Goal: Task Accomplishment & Management: Manage account settings

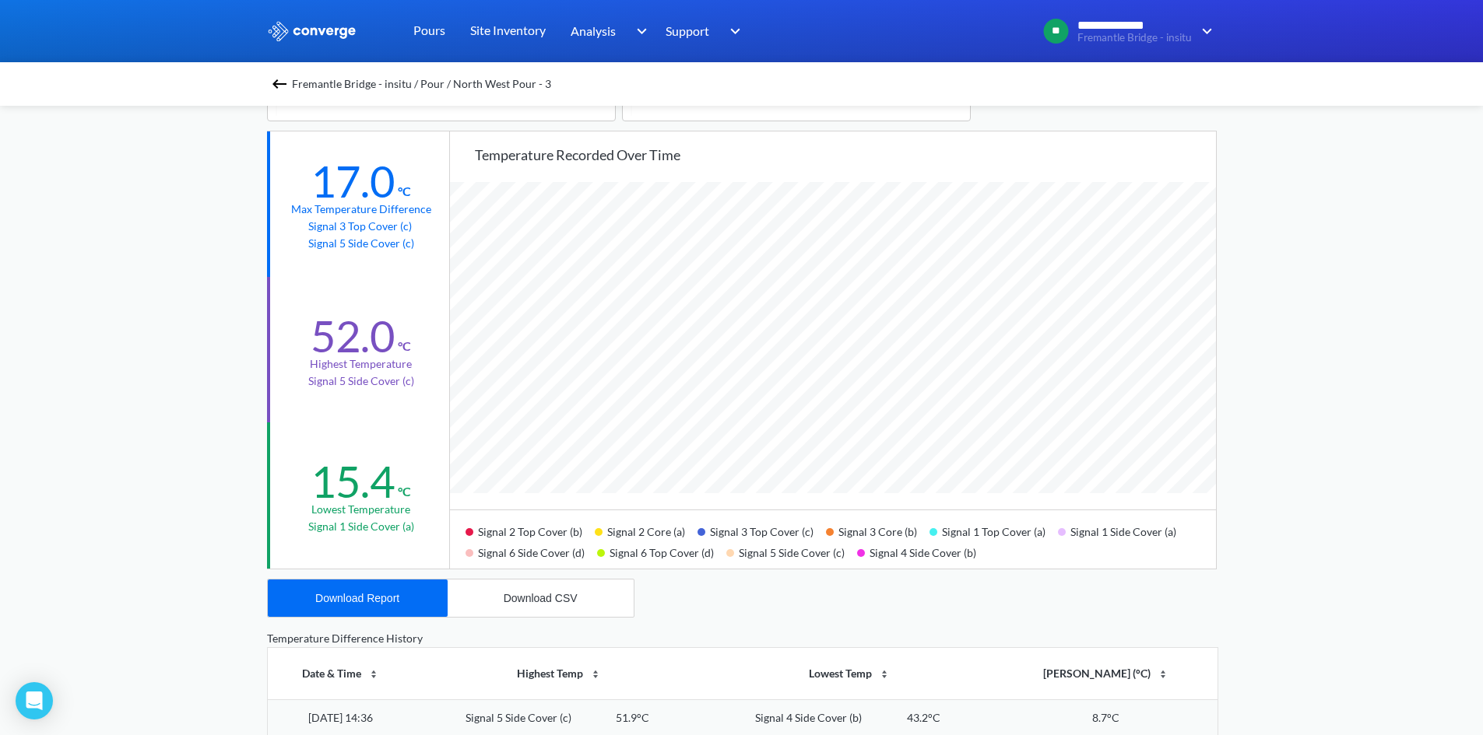
scroll to position [1304, 1483]
click at [221, 224] on div "**********" at bounding box center [741, 496] width 1483 height 1304
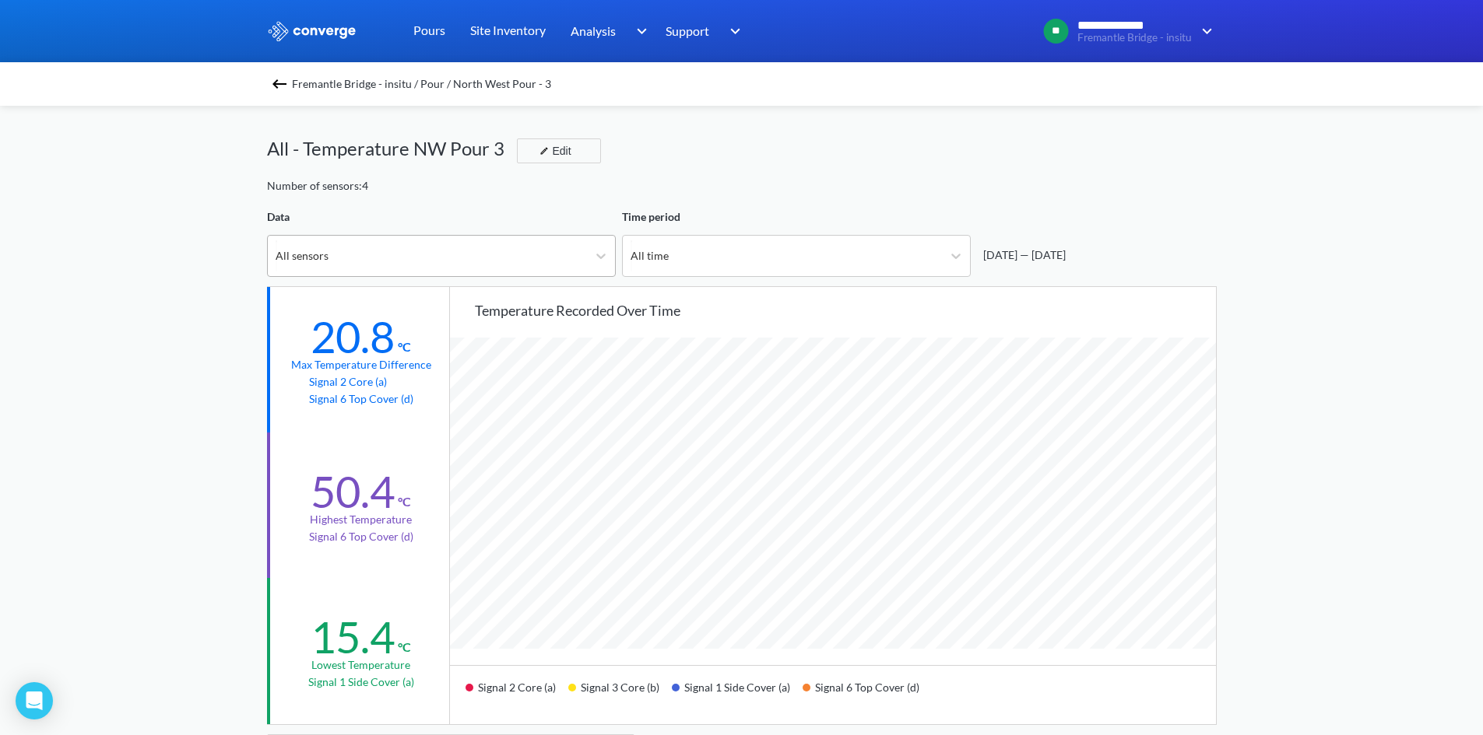
click at [322, 255] on div "All sensors" at bounding box center [301, 255] width 53 height 17
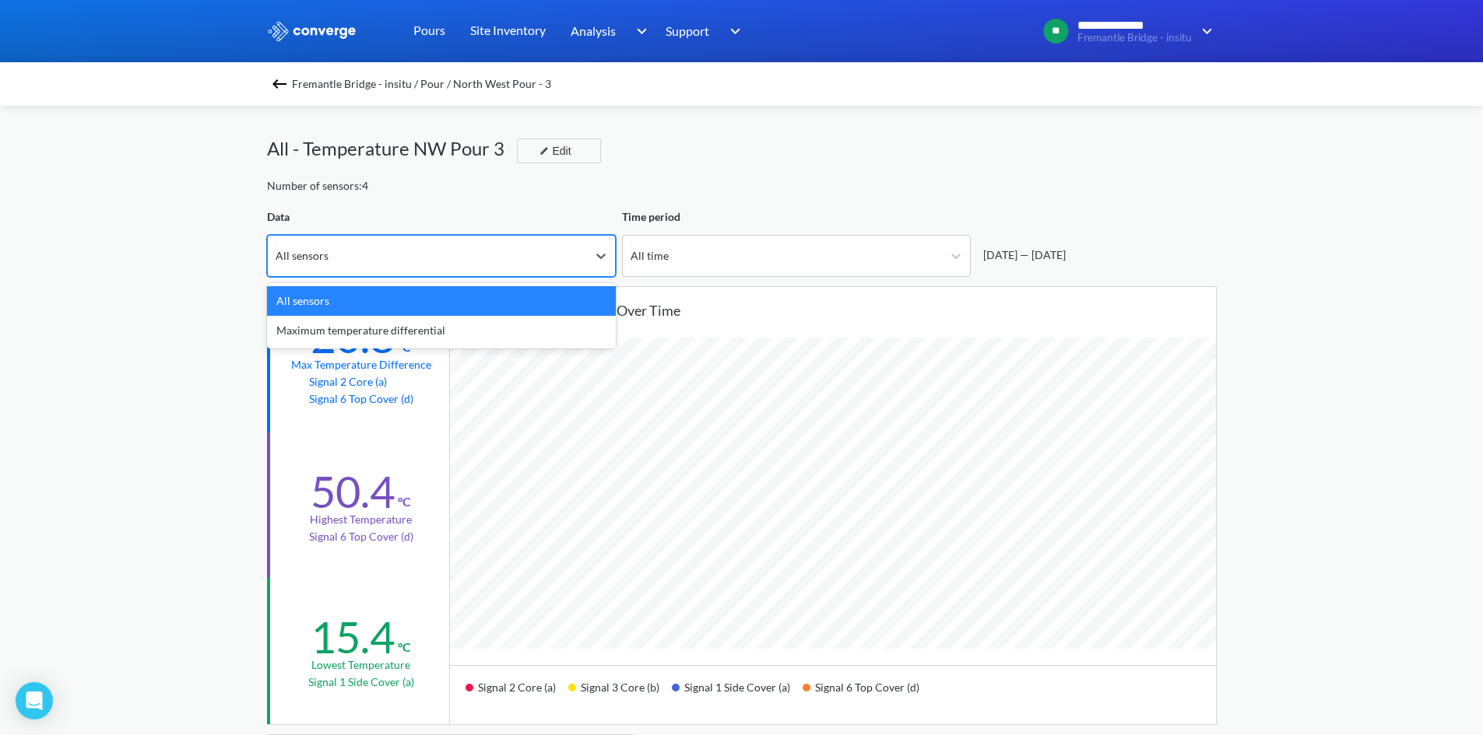
click at [325, 254] on div "All sensors" at bounding box center [301, 255] width 53 height 17
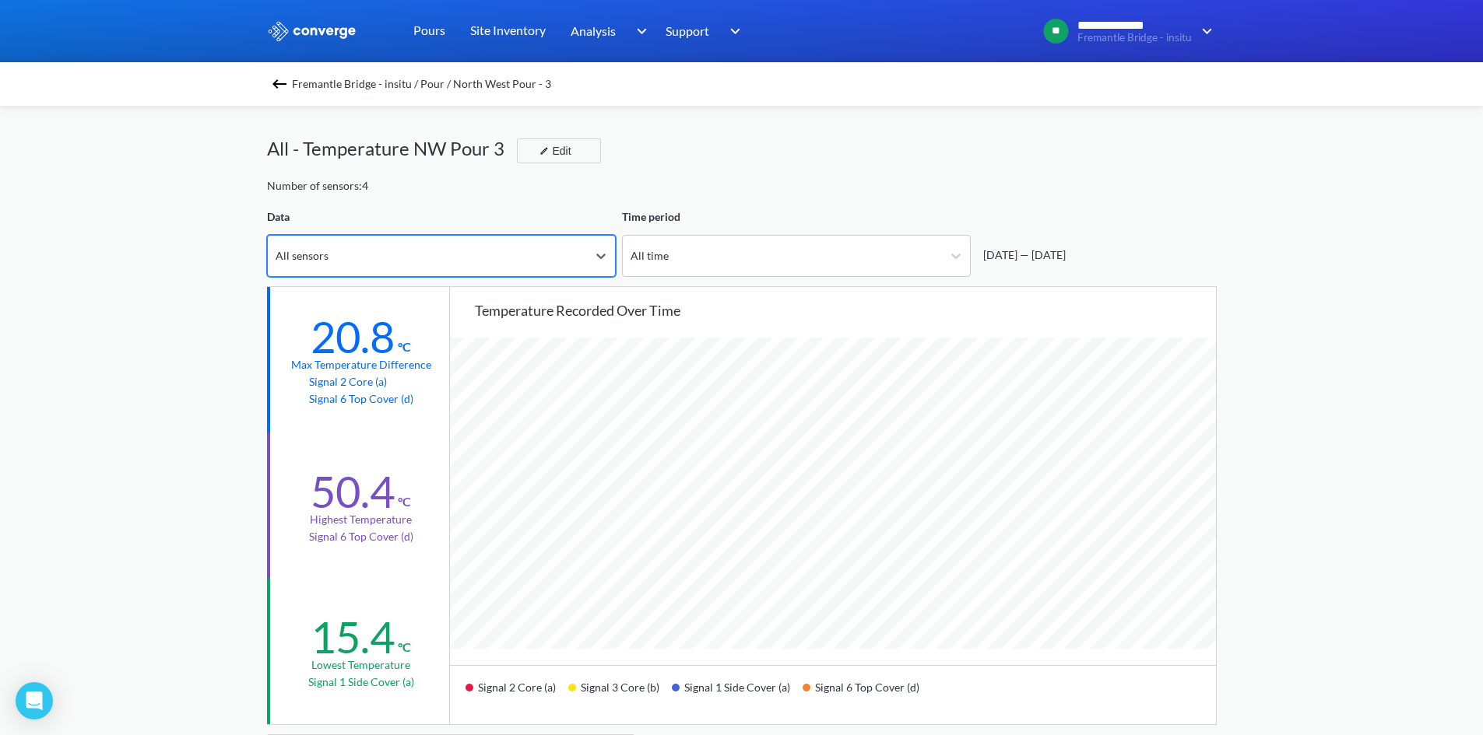
click at [339, 247] on div "All sensors" at bounding box center [427, 256] width 319 height 40
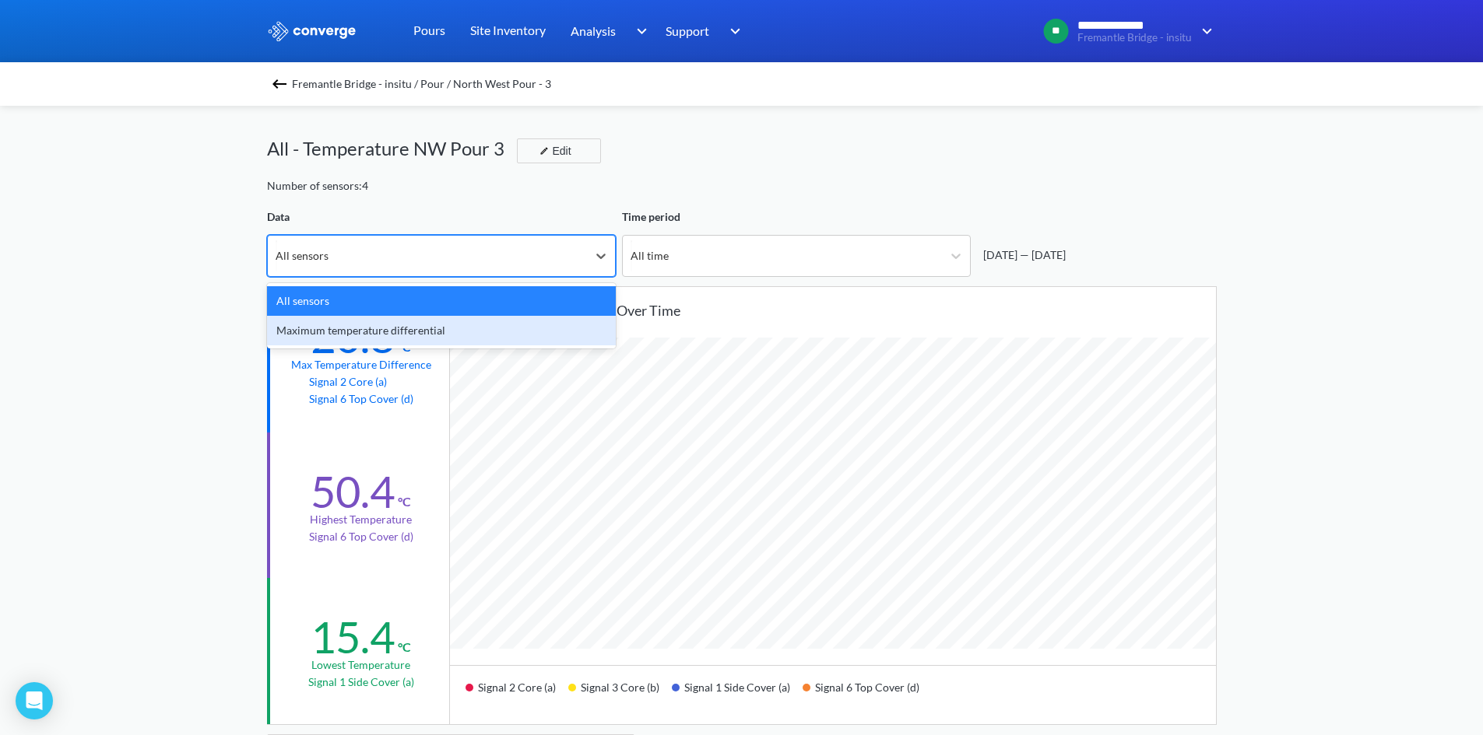
click at [334, 322] on div "Maximum temperature differential" at bounding box center [441, 331] width 349 height 30
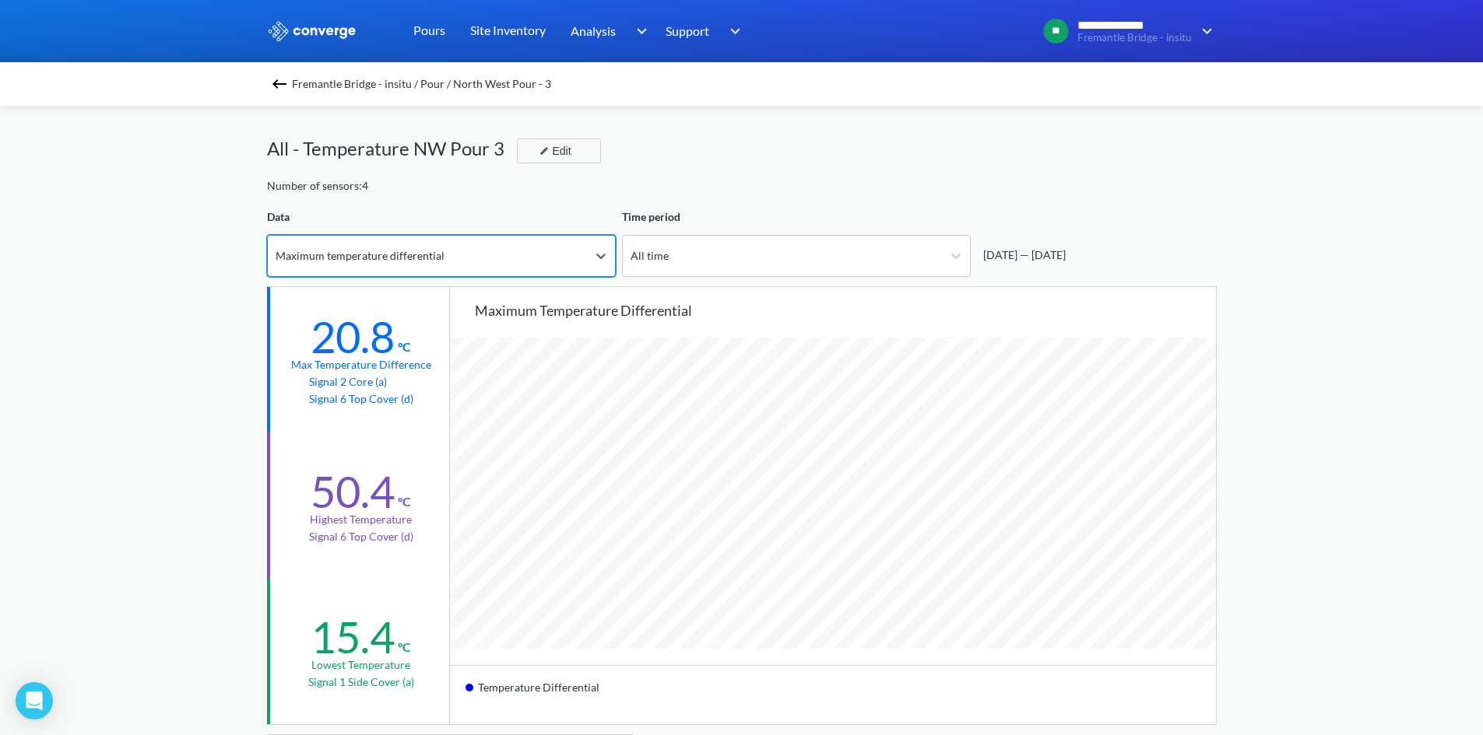
scroll to position [1304, 1483]
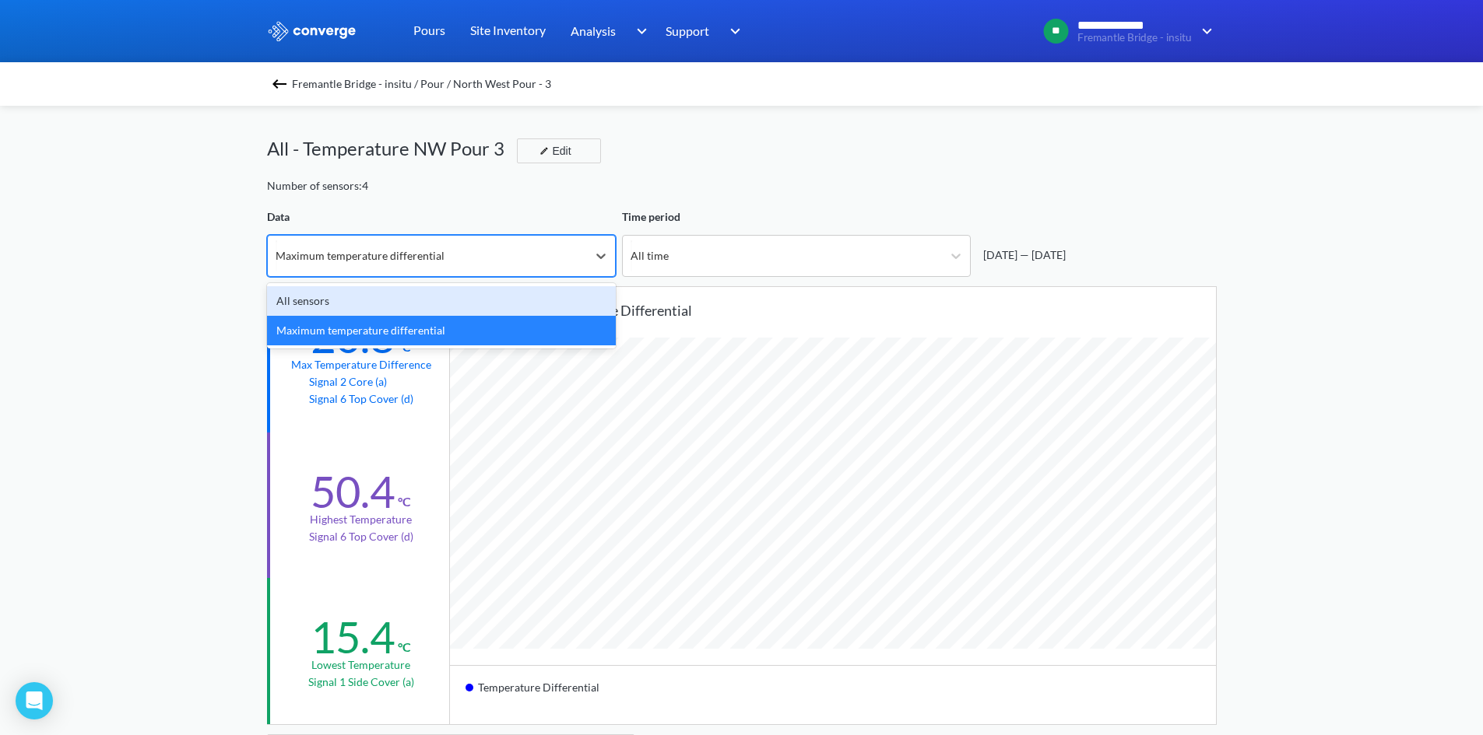
click at [395, 254] on div "Maximum temperature differential" at bounding box center [359, 255] width 169 height 17
click at [390, 304] on div "All sensors" at bounding box center [441, 301] width 349 height 30
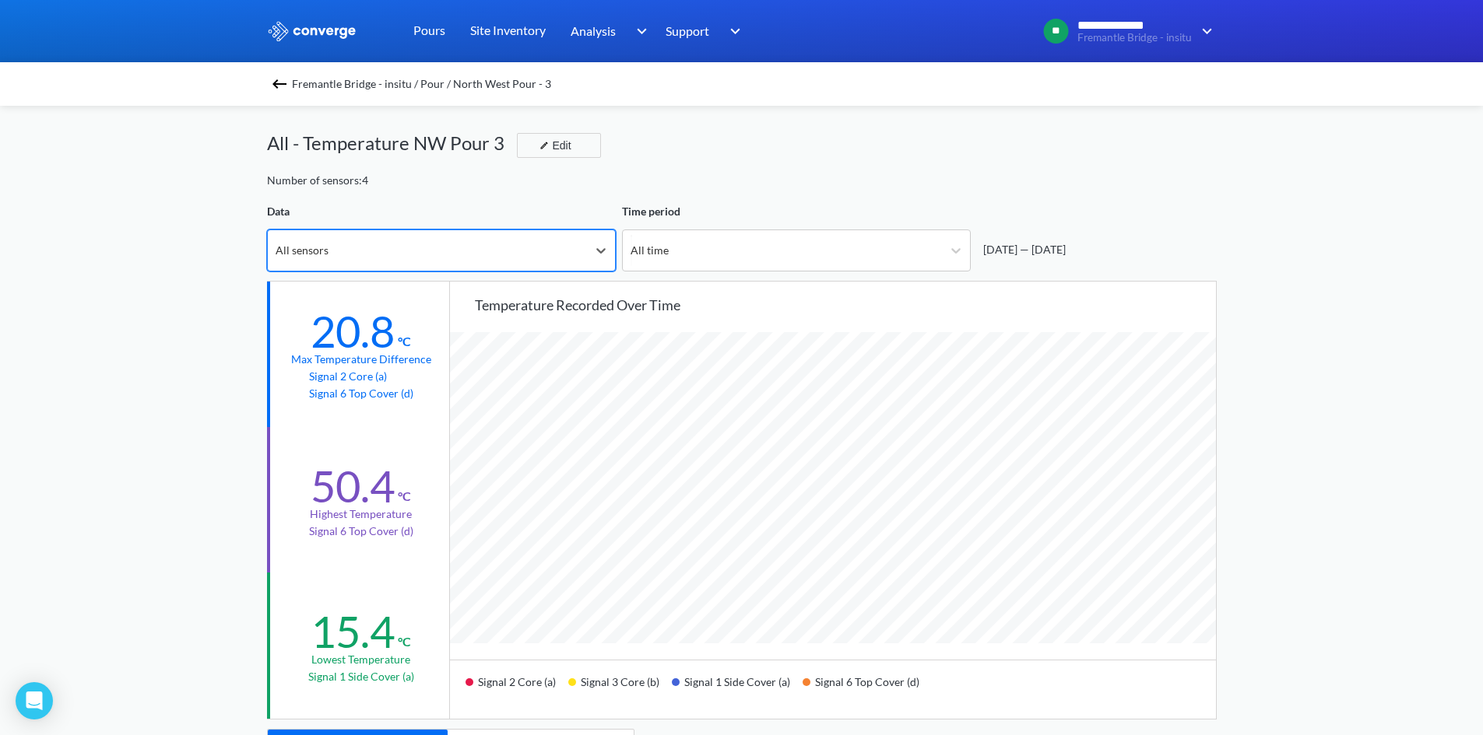
scroll to position [0, 0]
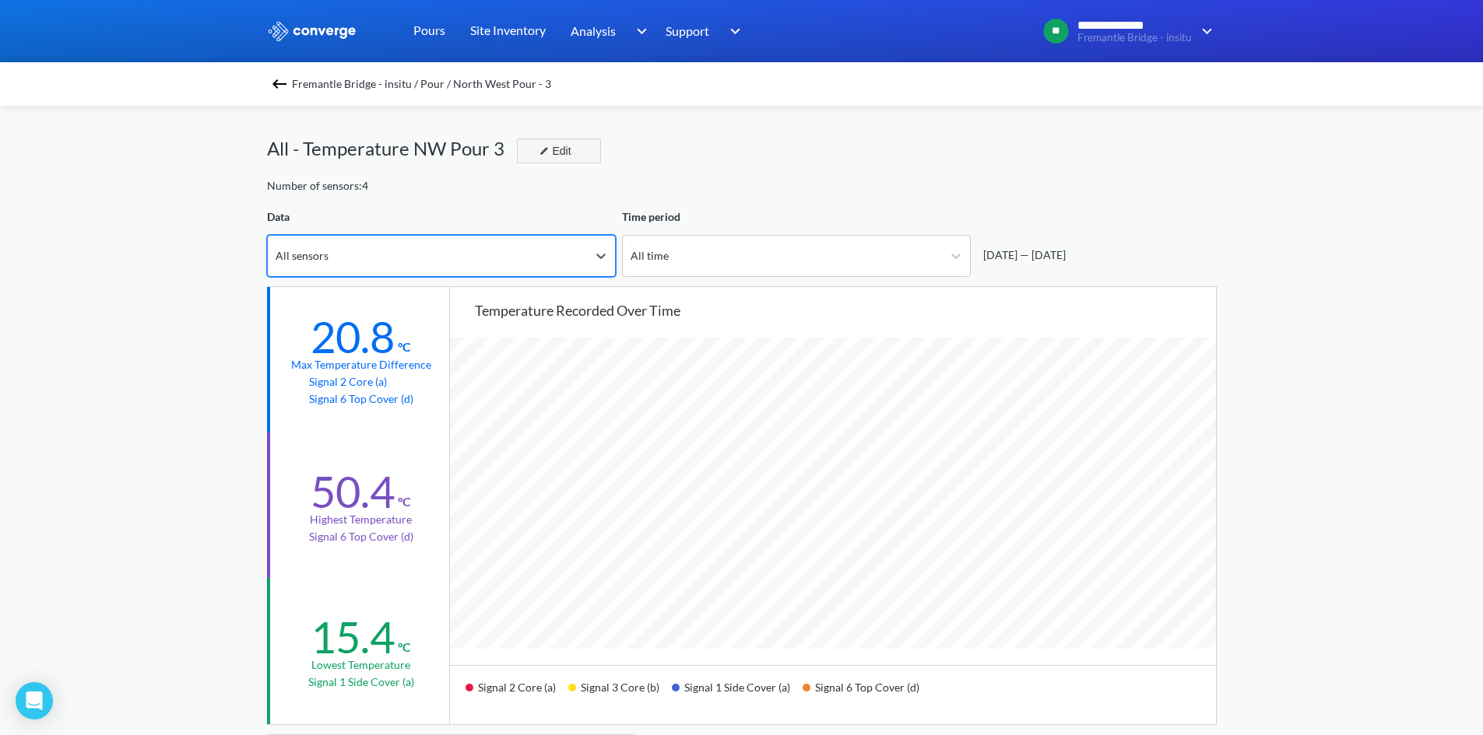
click at [530, 147] on button "Edit" at bounding box center [559, 151] width 84 height 25
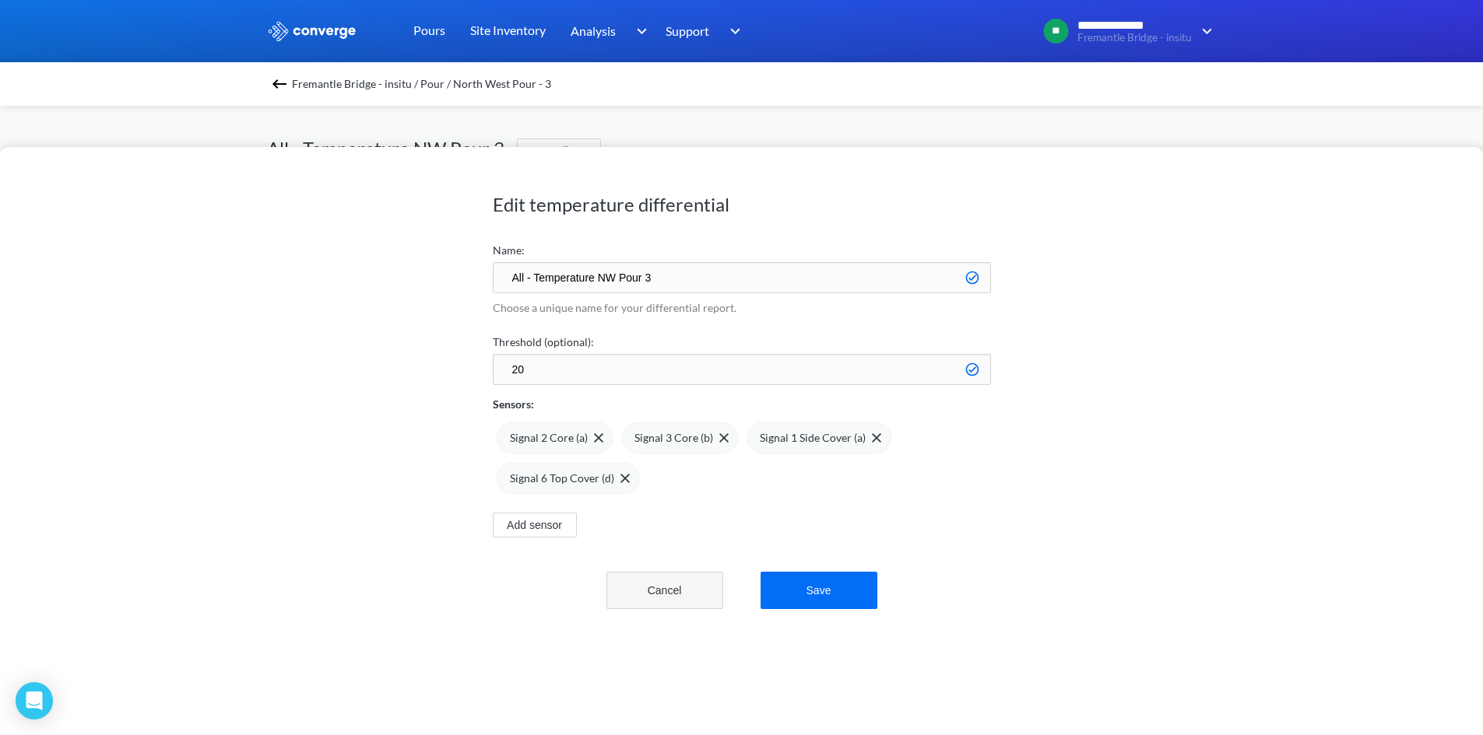
click at [651, 604] on button "Cancel" at bounding box center [664, 590] width 117 height 37
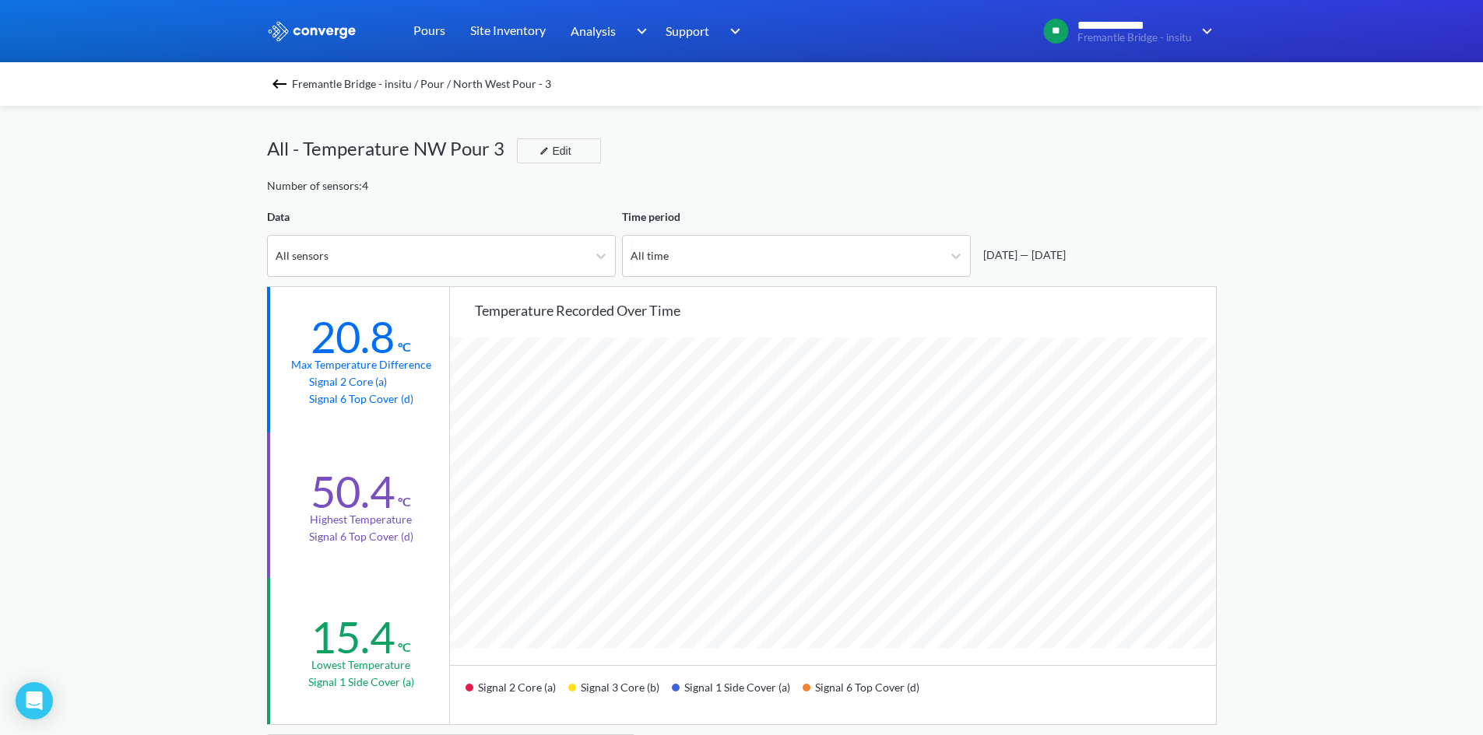
click at [289, 79] on img at bounding box center [279, 84] width 19 height 19
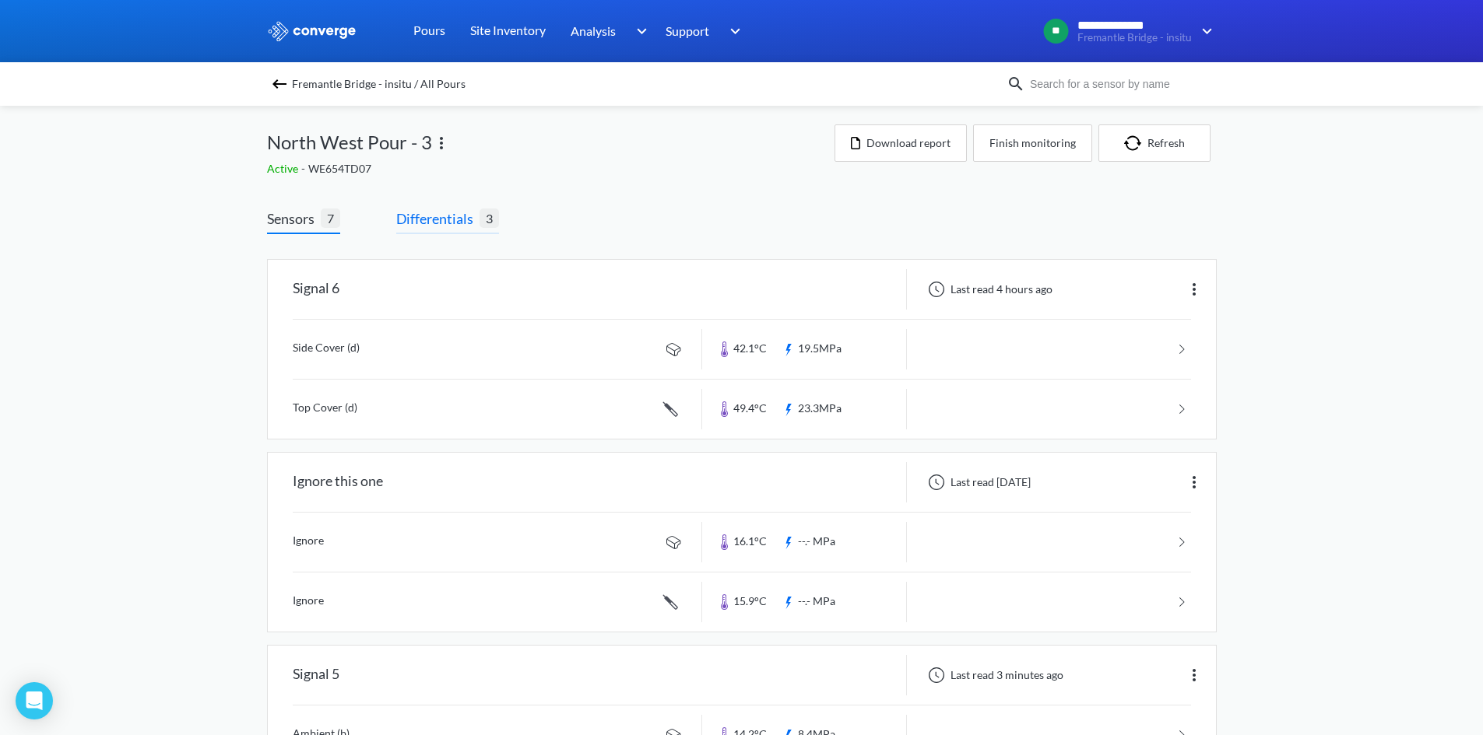
click at [421, 209] on span "Differentials" at bounding box center [437, 219] width 83 height 22
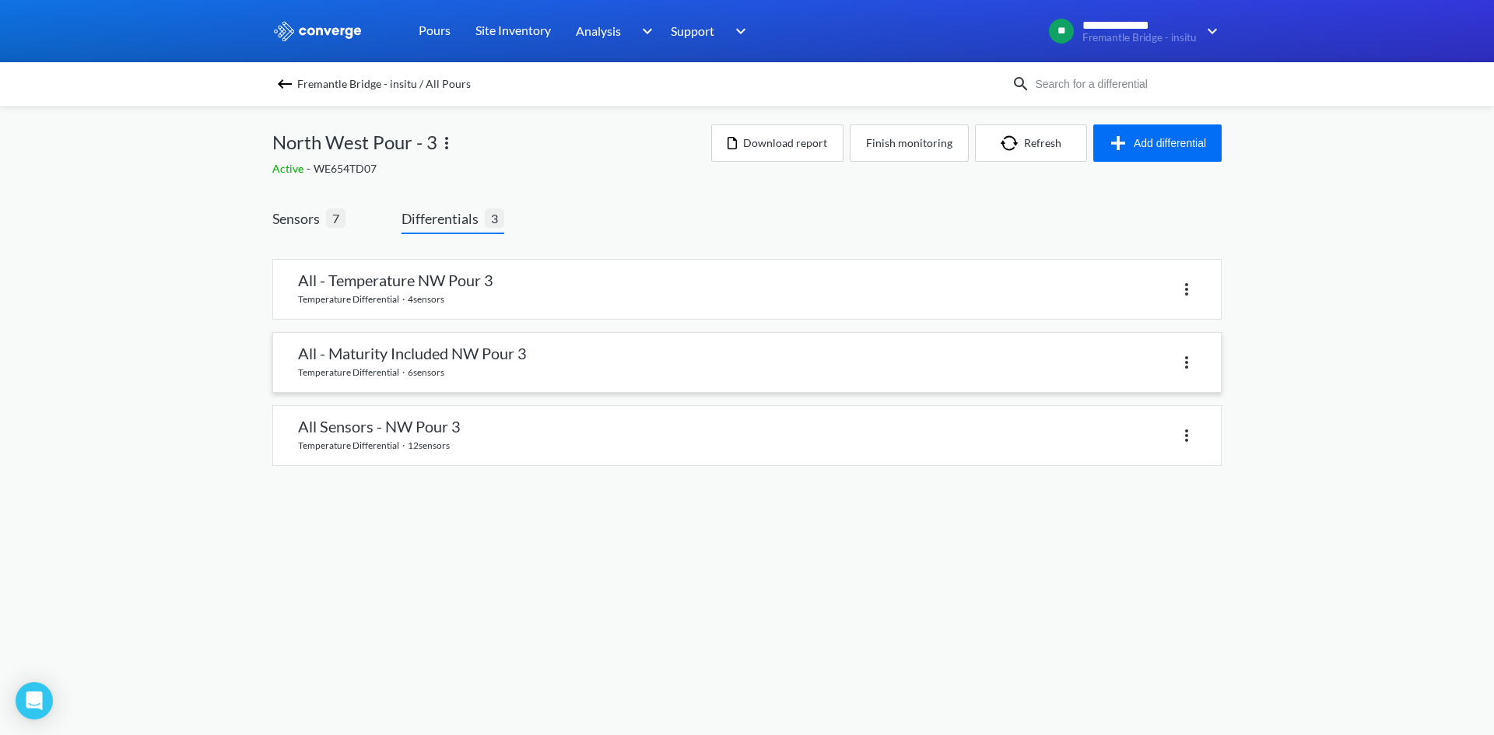
click at [339, 339] on link at bounding box center [747, 362] width 948 height 59
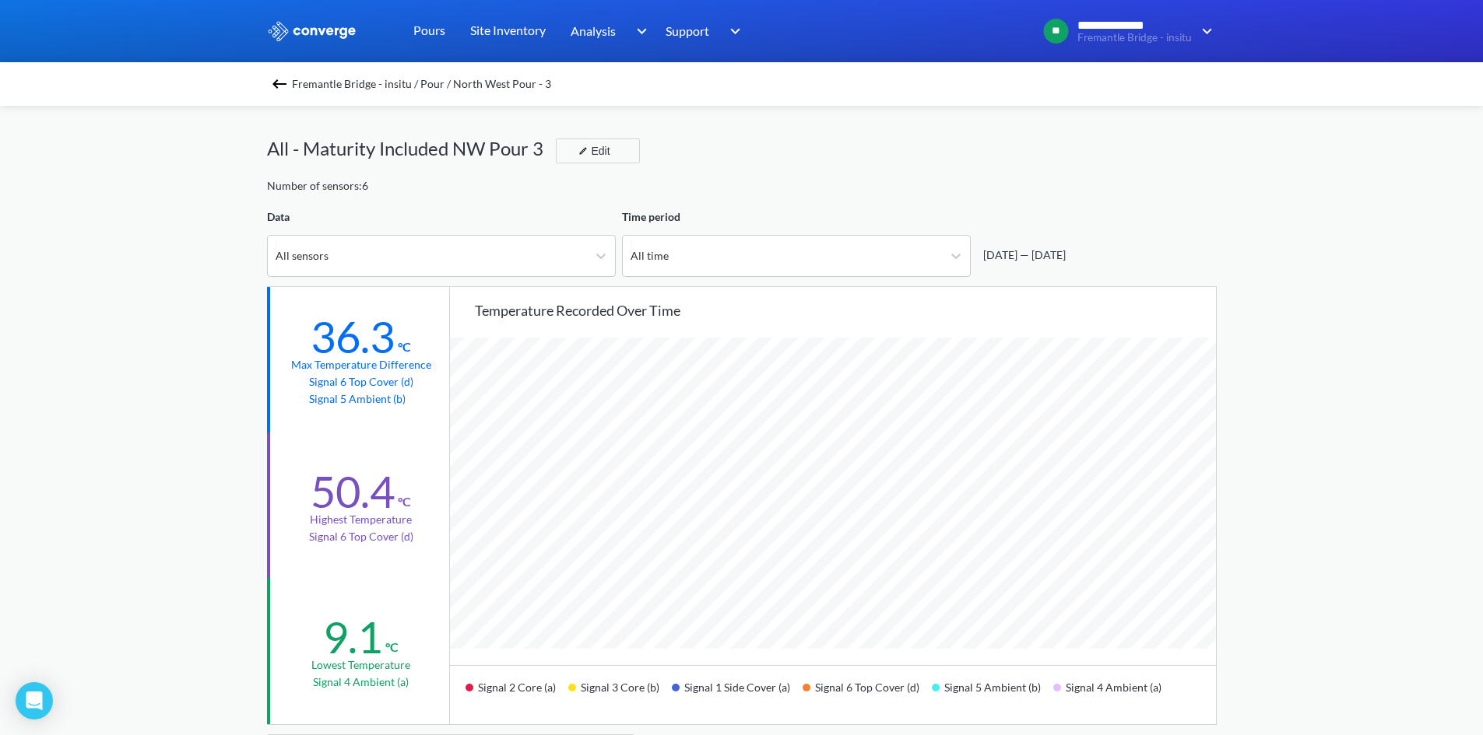
click at [286, 81] on img at bounding box center [279, 84] width 19 height 19
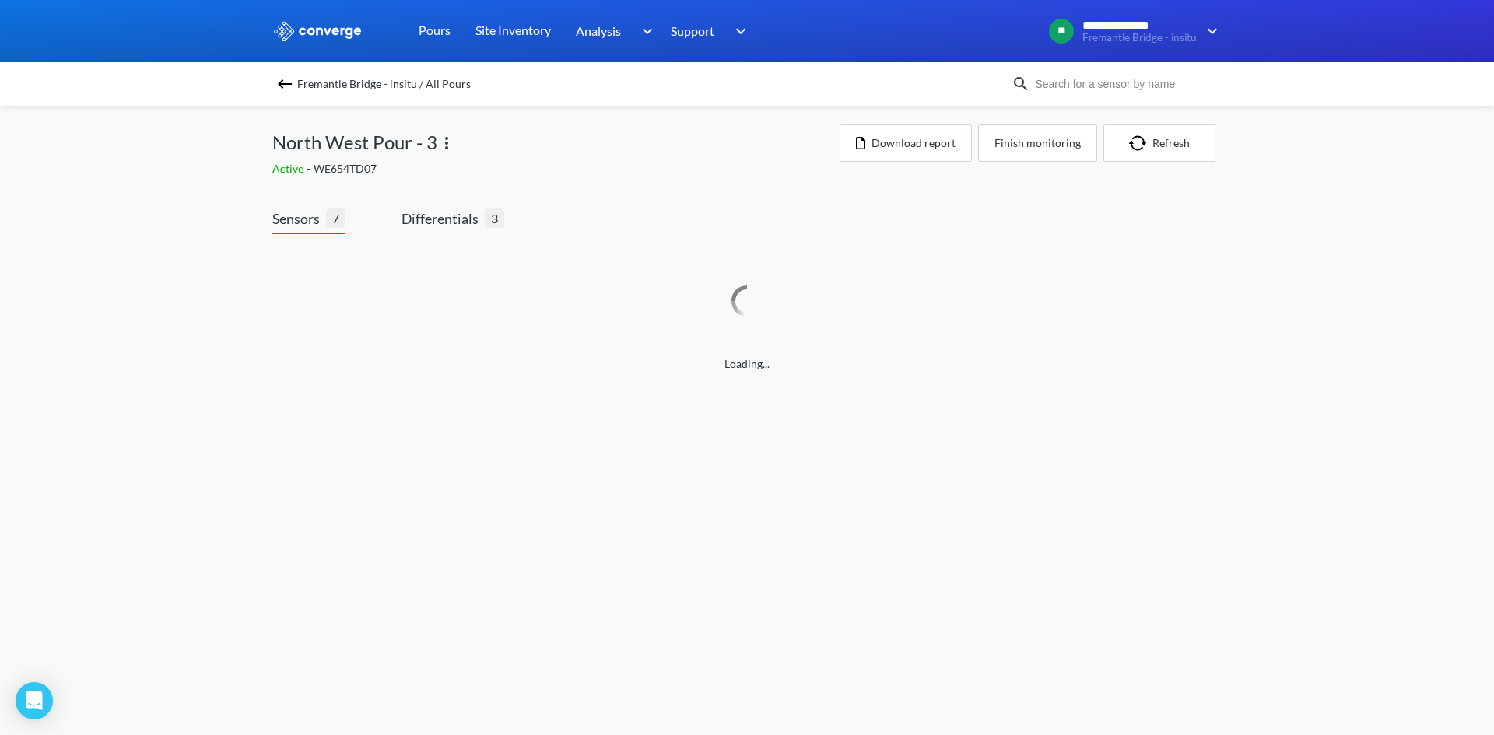
click at [399, 223] on div "Sensors 7 Differentials 3" at bounding box center [388, 221] width 232 height 26
click at [413, 220] on span "Differentials" at bounding box center [443, 219] width 83 height 22
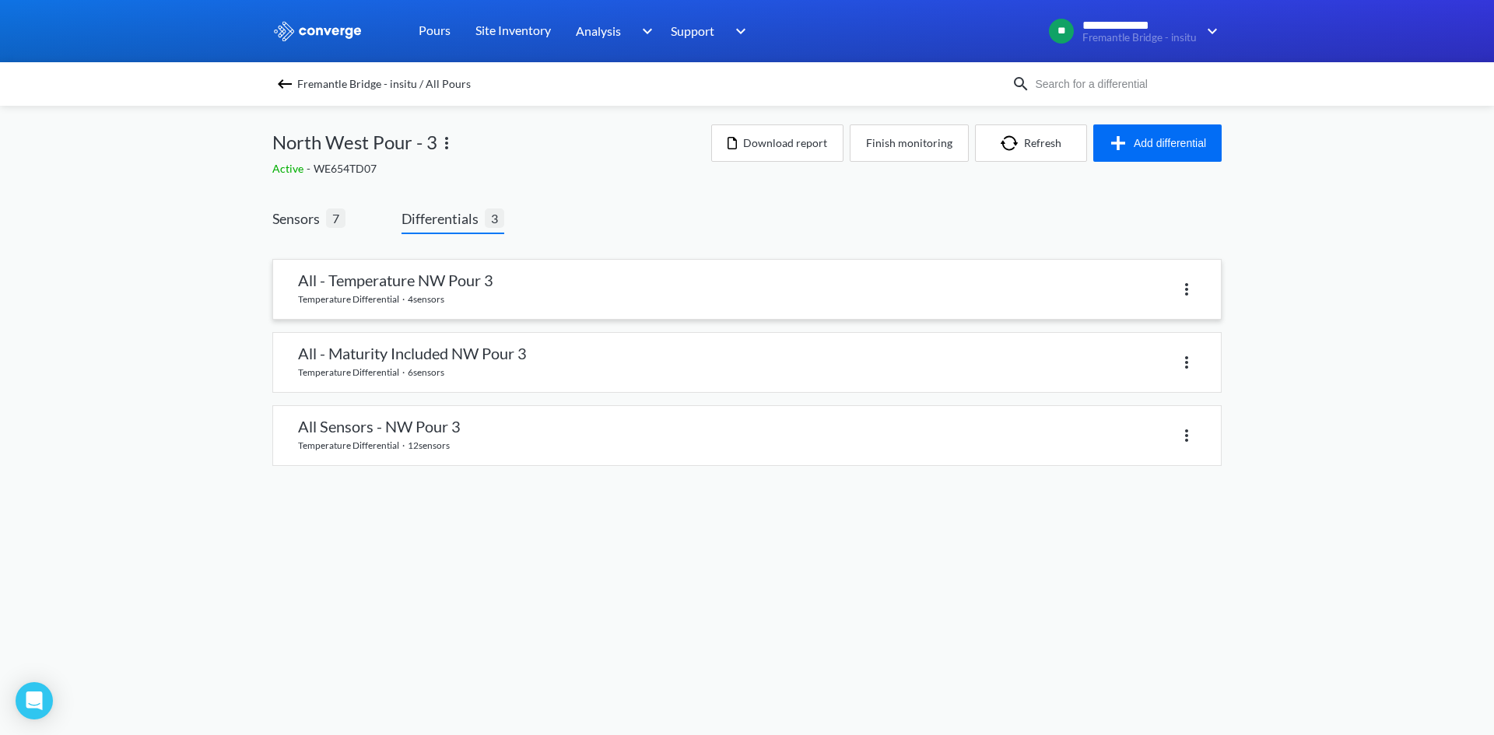
click at [390, 297] on link at bounding box center [747, 289] width 948 height 59
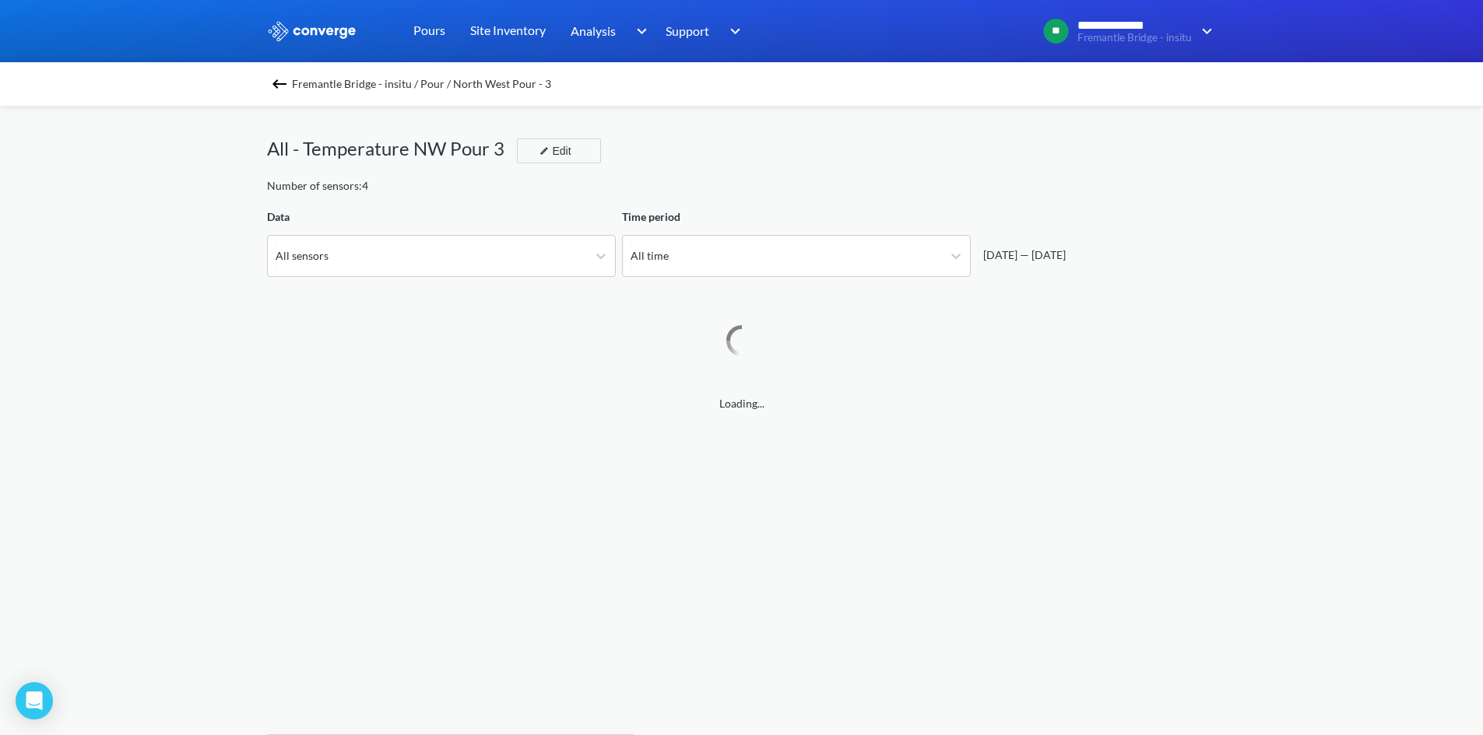
click at [280, 89] on img at bounding box center [279, 84] width 19 height 19
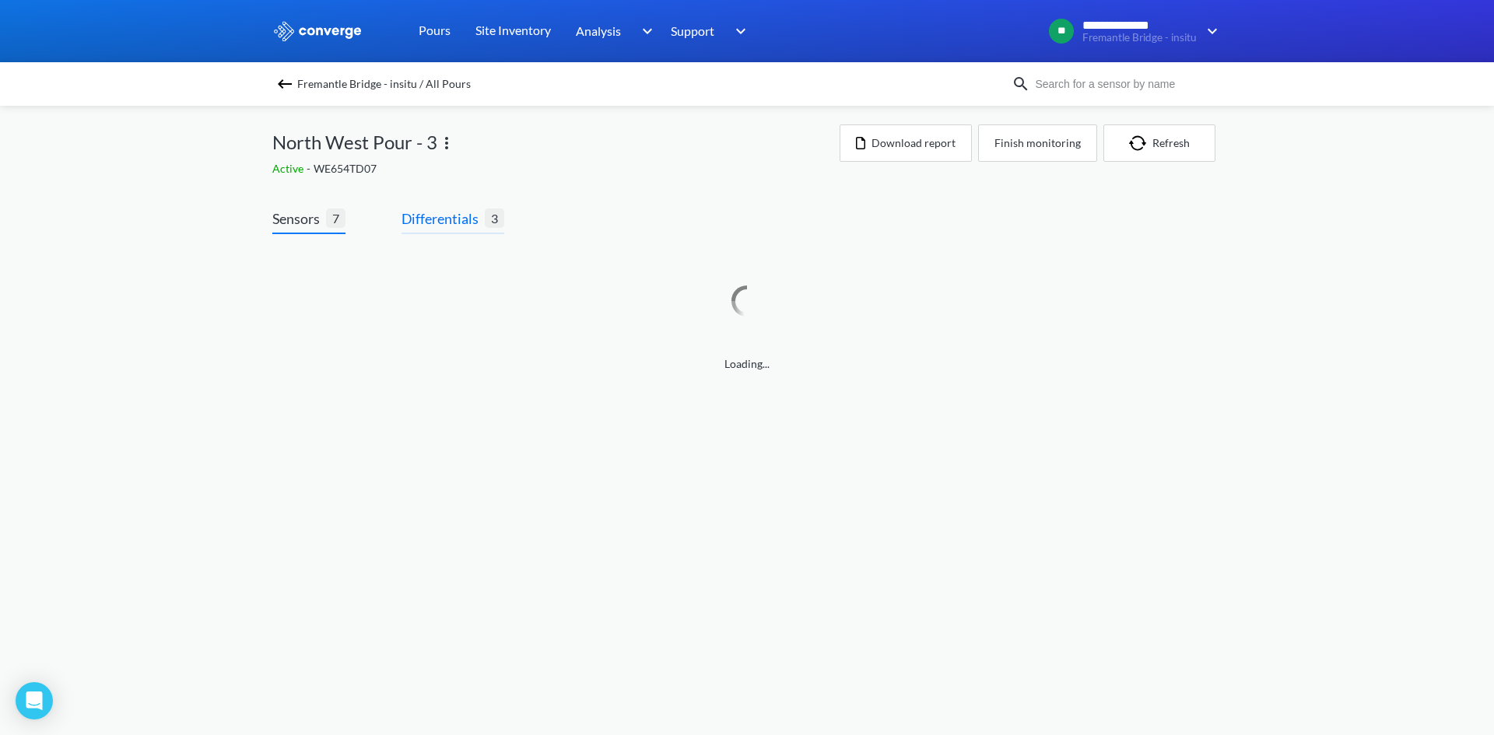
click at [433, 216] on span "Differentials" at bounding box center [443, 219] width 83 height 22
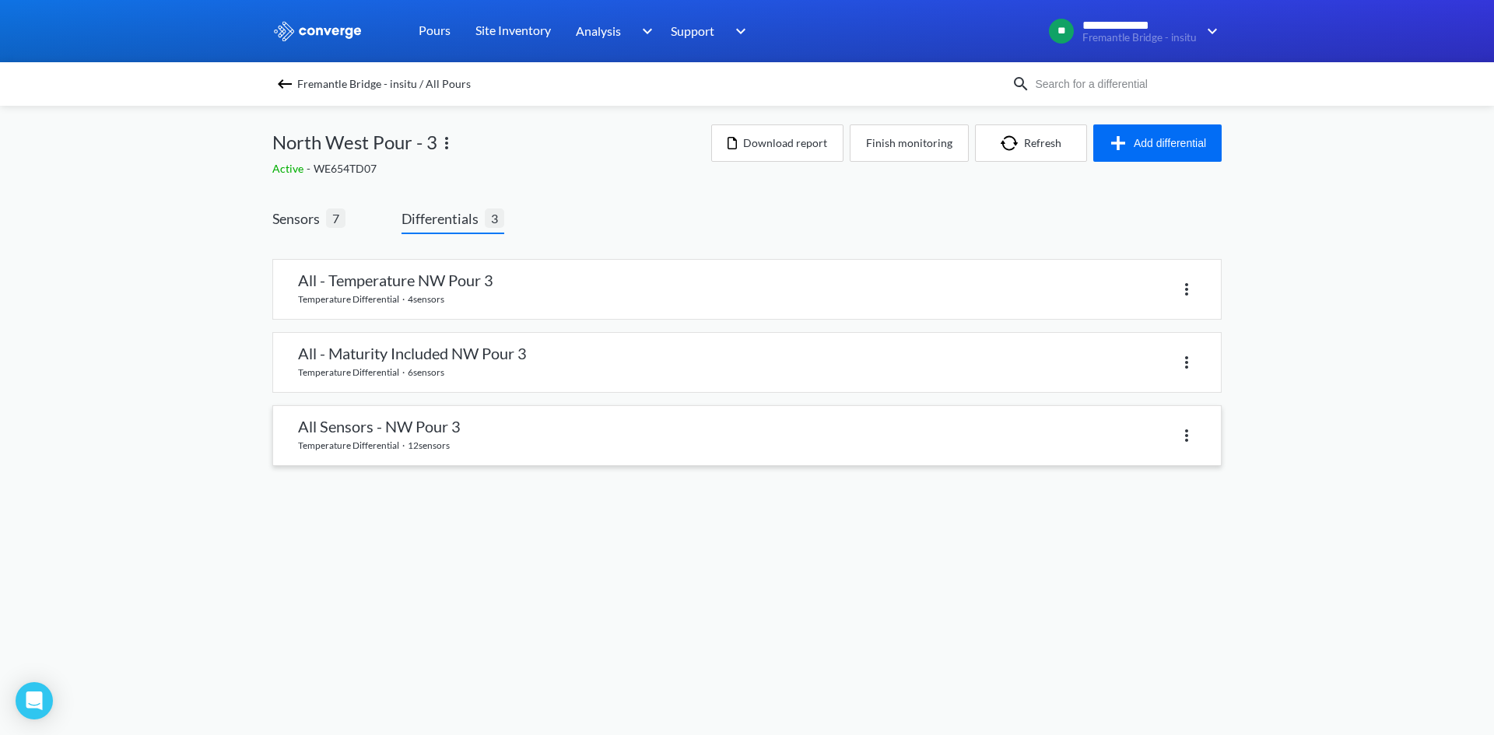
click at [371, 447] on link at bounding box center [747, 435] width 948 height 59
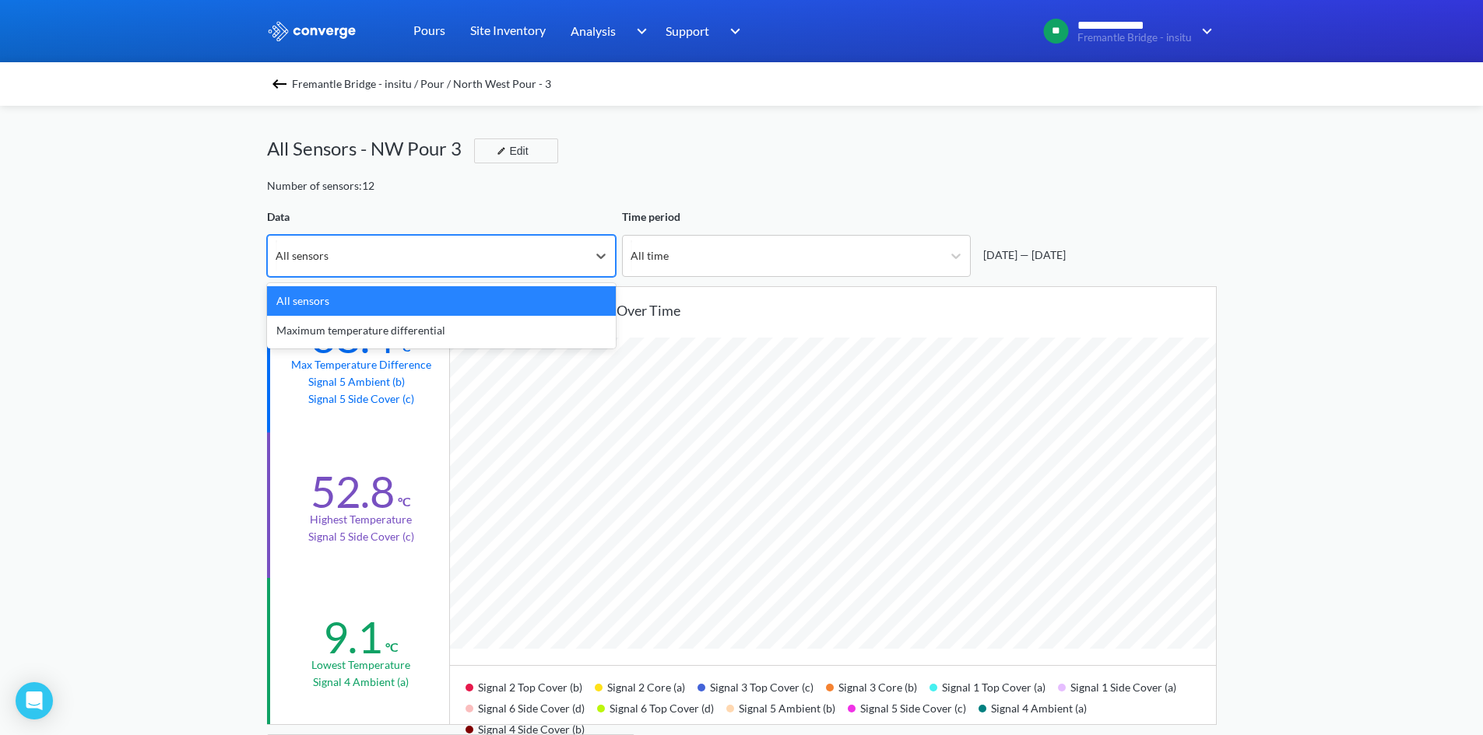
click at [531, 248] on div "All sensors" at bounding box center [427, 256] width 319 height 40
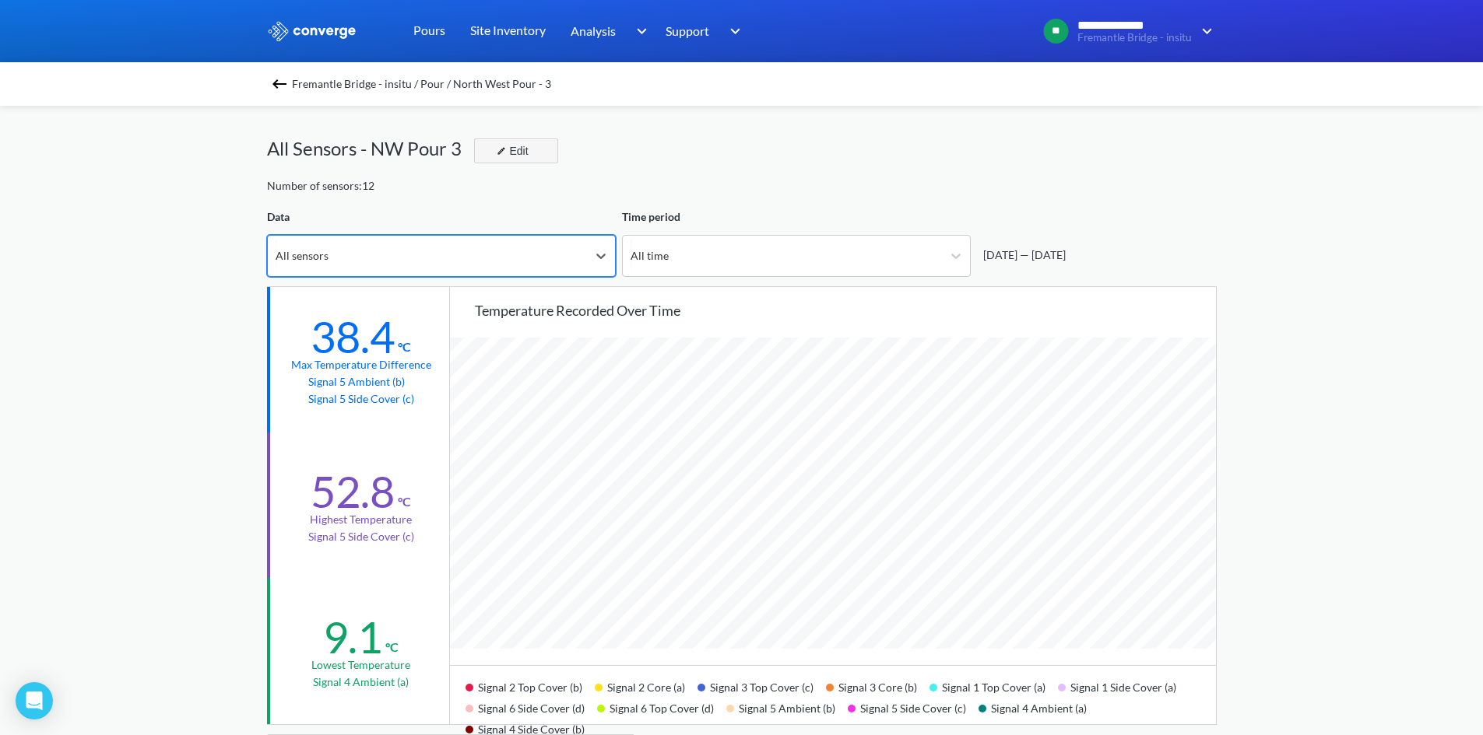
click at [539, 148] on button "Edit" at bounding box center [516, 151] width 84 height 25
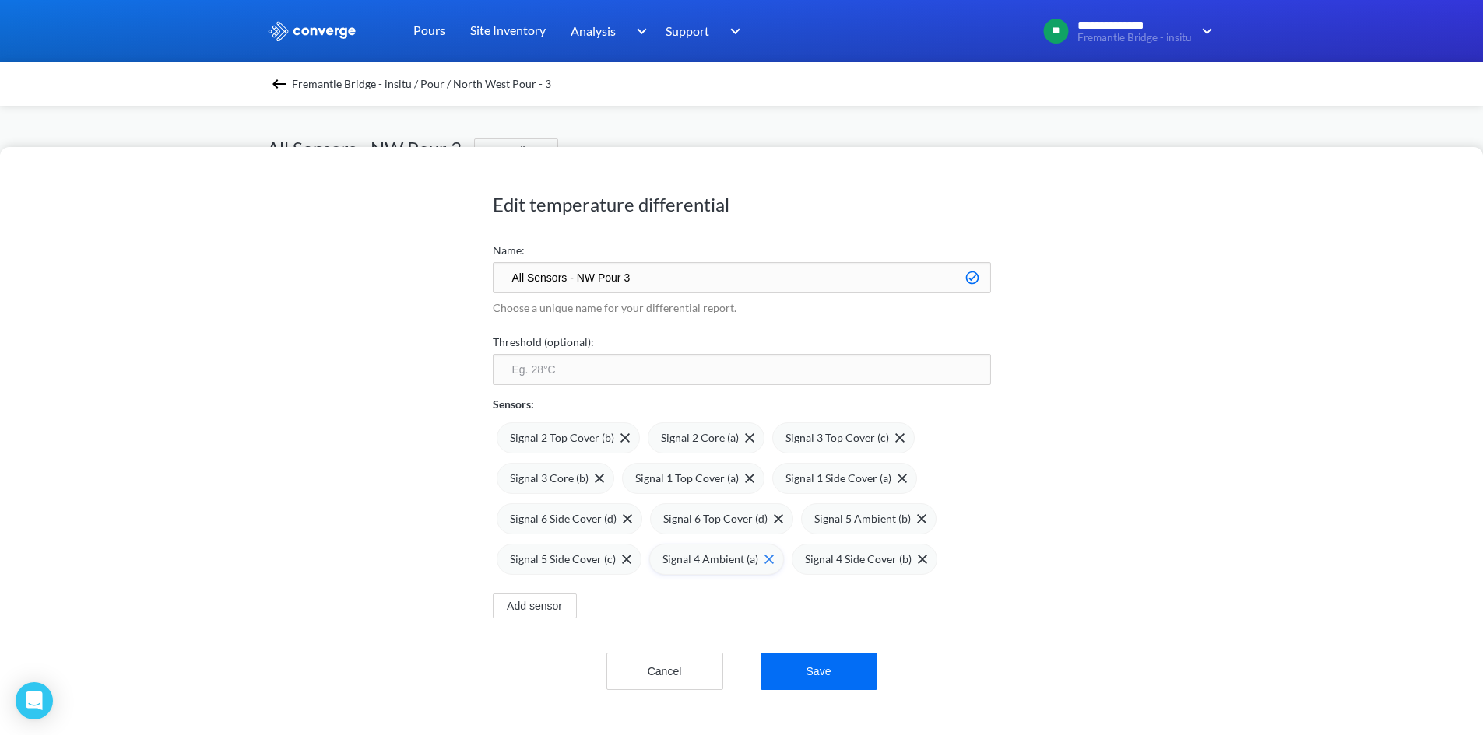
click at [764, 563] on img at bounding box center [768, 559] width 9 height 9
click at [922, 514] on div "Signal 5 Ambient (b)" at bounding box center [868, 519] width 135 height 31
click at [784, 668] on button "Save" at bounding box center [818, 671] width 117 height 37
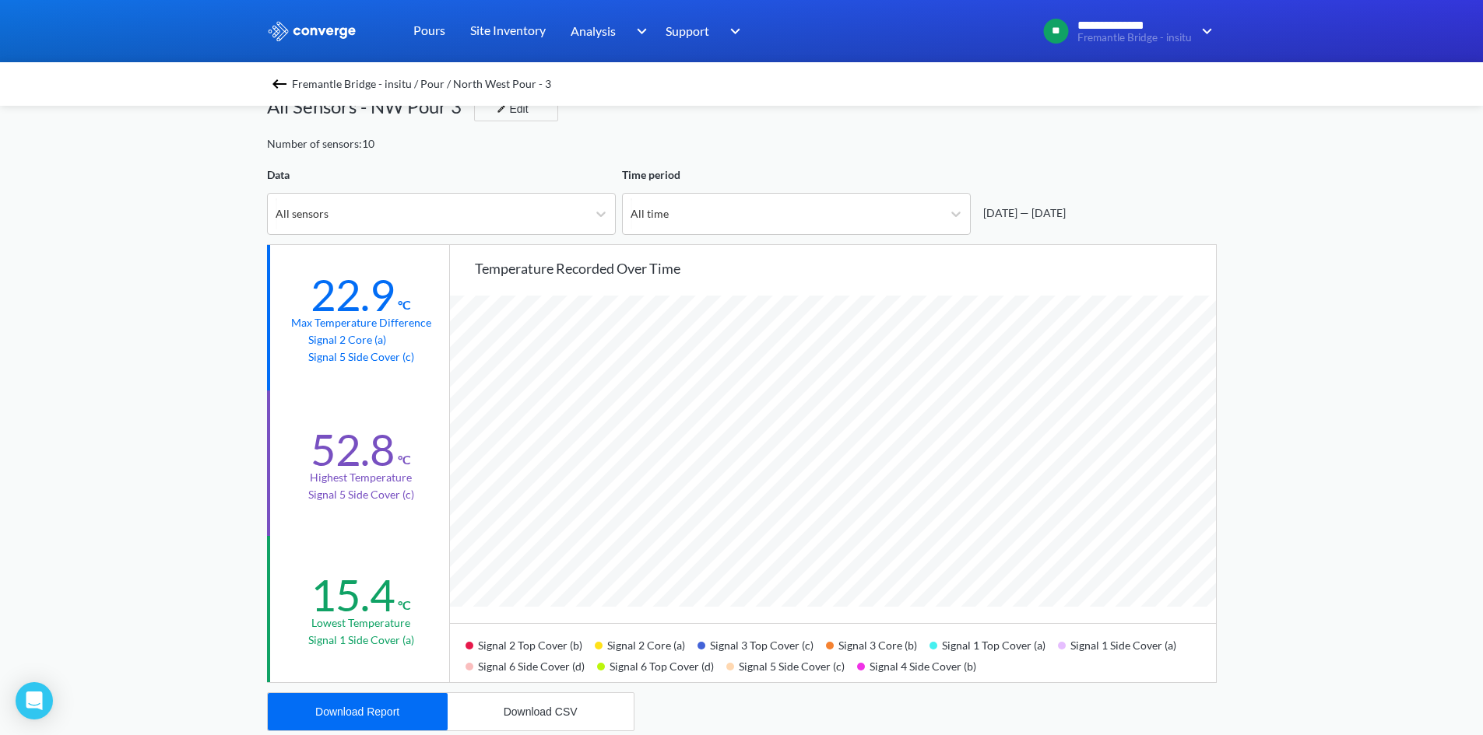
scroll to position [78, 0]
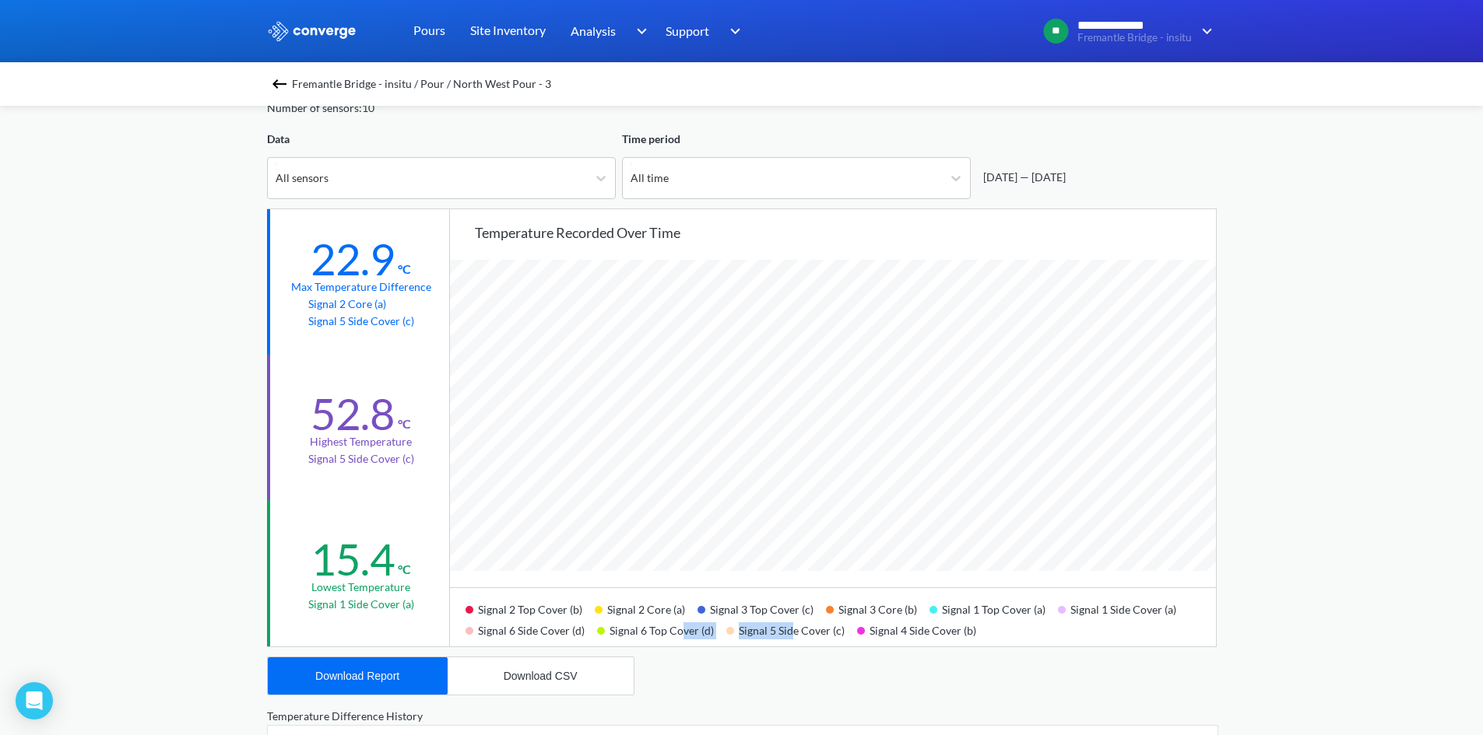
drag, startPoint x: 658, startPoint y: 632, endPoint x: 791, endPoint y: 629, distance: 133.1
click at [791, 629] on div "Signal 2 Top Cover (b) Signal 2 Core (a) Signal 3 Top Cover (c) Signal 3 Core (…" at bounding box center [833, 617] width 766 height 59
click at [791, 630] on div "Signal 5 Side Cover (c)" at bounding box center [791, 629] width 131 height 21
drag, startPoint x: 791, startPoint y: 632, endPoint x: 643, endPoint y: 631, distance: 147.9
click at [643, 631] on div "Signal 2 Top Cover (b) Signal 2 Core (a) Signal 3 Top Cover (c) Signal 3 Core (…" at bounding box center [833, 617] width 766 height 59
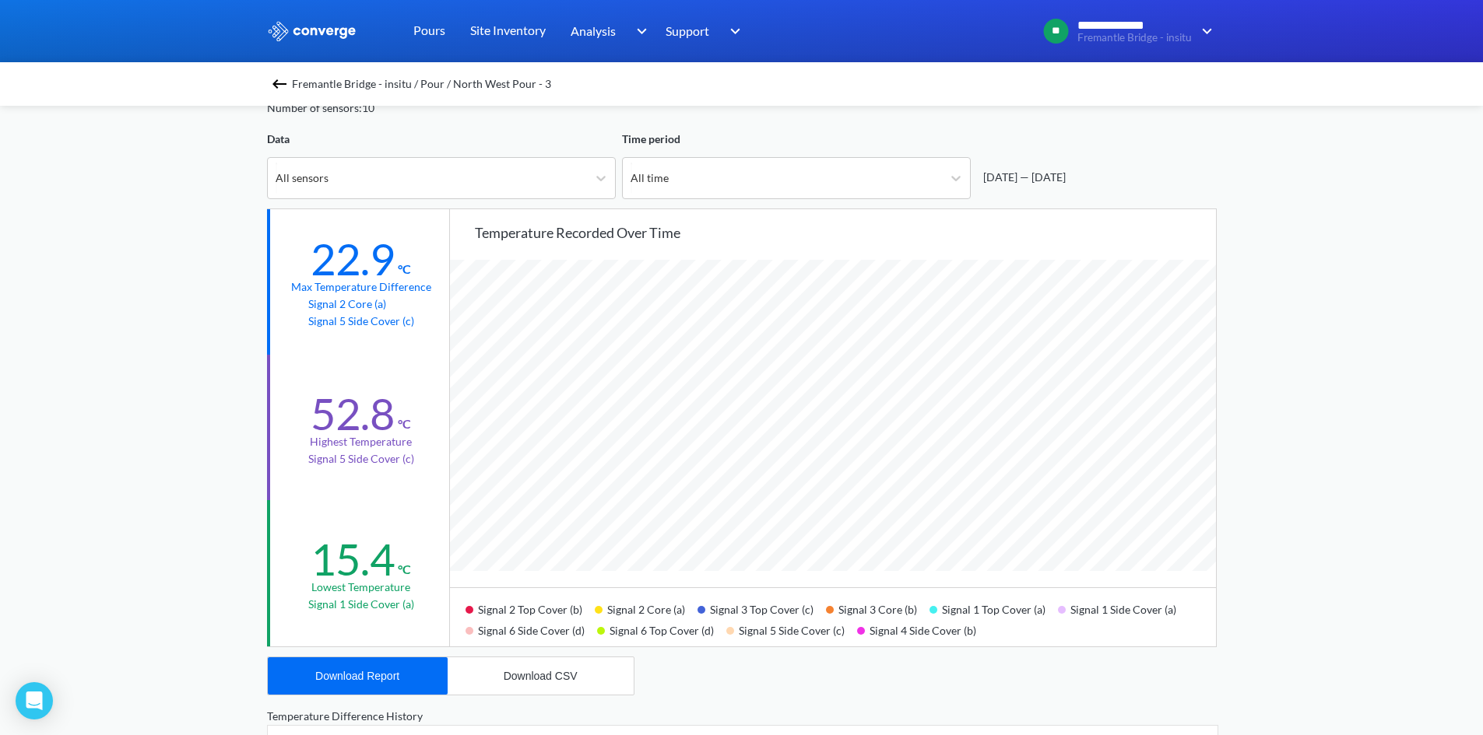
click at [219, 434] on div "**********" at bounding box center [741, 574] width 1483 height 1304
click at [151, 462] on div "**********" at bounding box center [741, 574] width 1483 height 1304
click at [1244, 237] on div "**********" at bounding box center [741, 574] width 1483 height 1304
